Goal: Check status: Check status

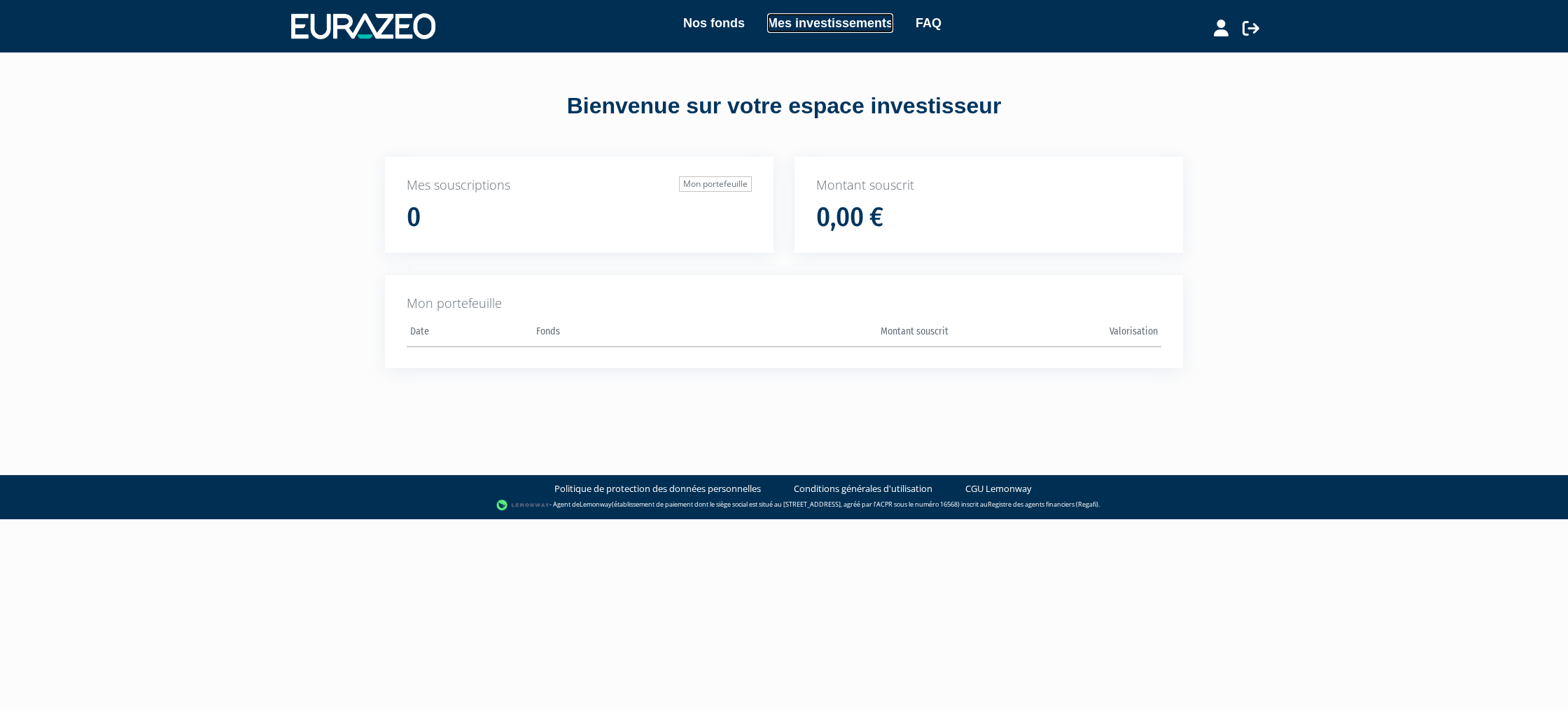
click at [828, 25] on link "Mes investissements" at bounding box center [830, 23] width 126 height 20
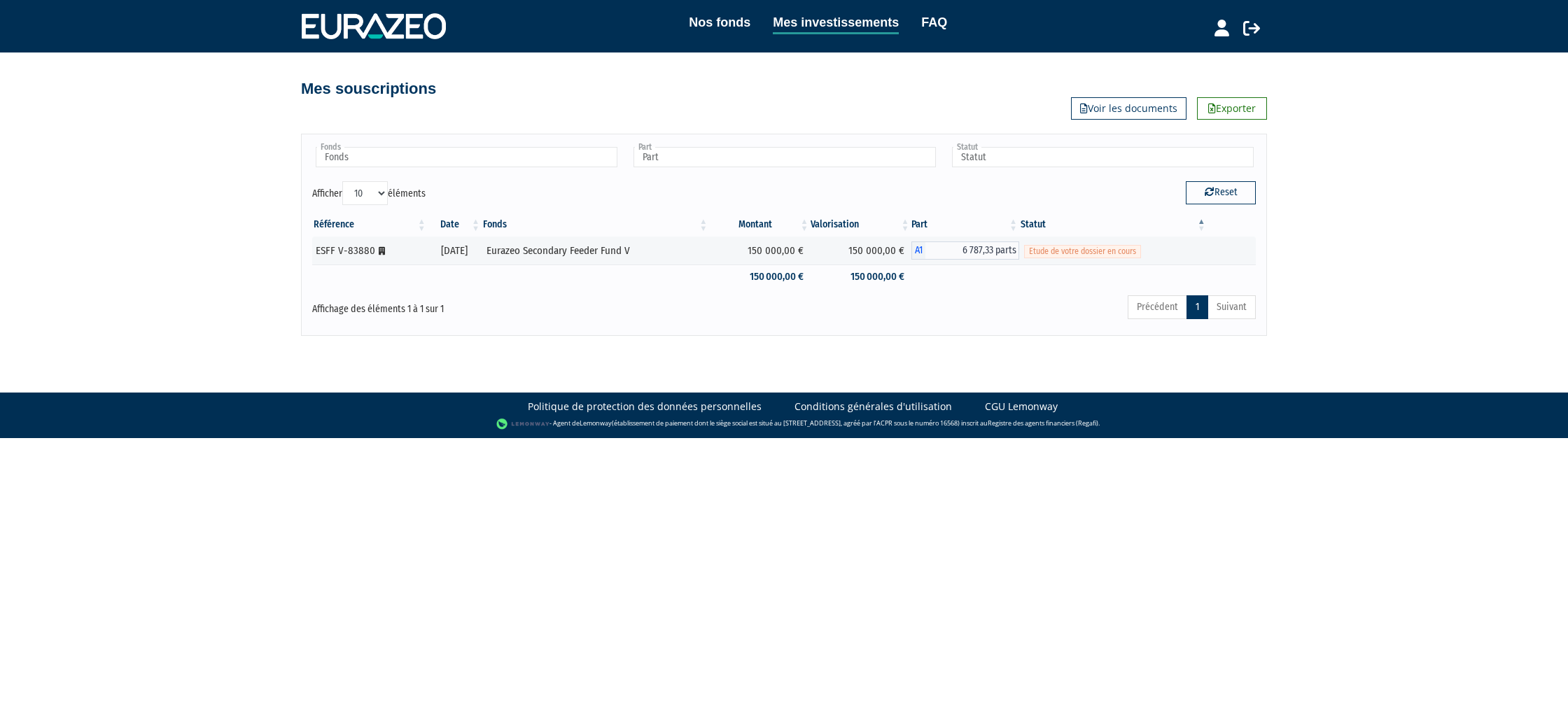
click at [1098, 190] on div "Reset" at bounding box center [1025, 192] width 482 height 23
click at [1079, 249] on span "Etude de votre dossier en cours" at bounding box center [1083, 252] width 117 height 13
click at [986, 251] on span "6 787,33 parts" at bounding box center [972, 250] width 93 height 18
click at [381, 251] on icon at bounding box center [381, 251] width 7 height 8
click at [555, 251] on div "Eurazeo Secondary Feeder Fund V" at bounding box center [595, 251] width 218 height 15
